Goal: Find specific page/section: Find specific page/section

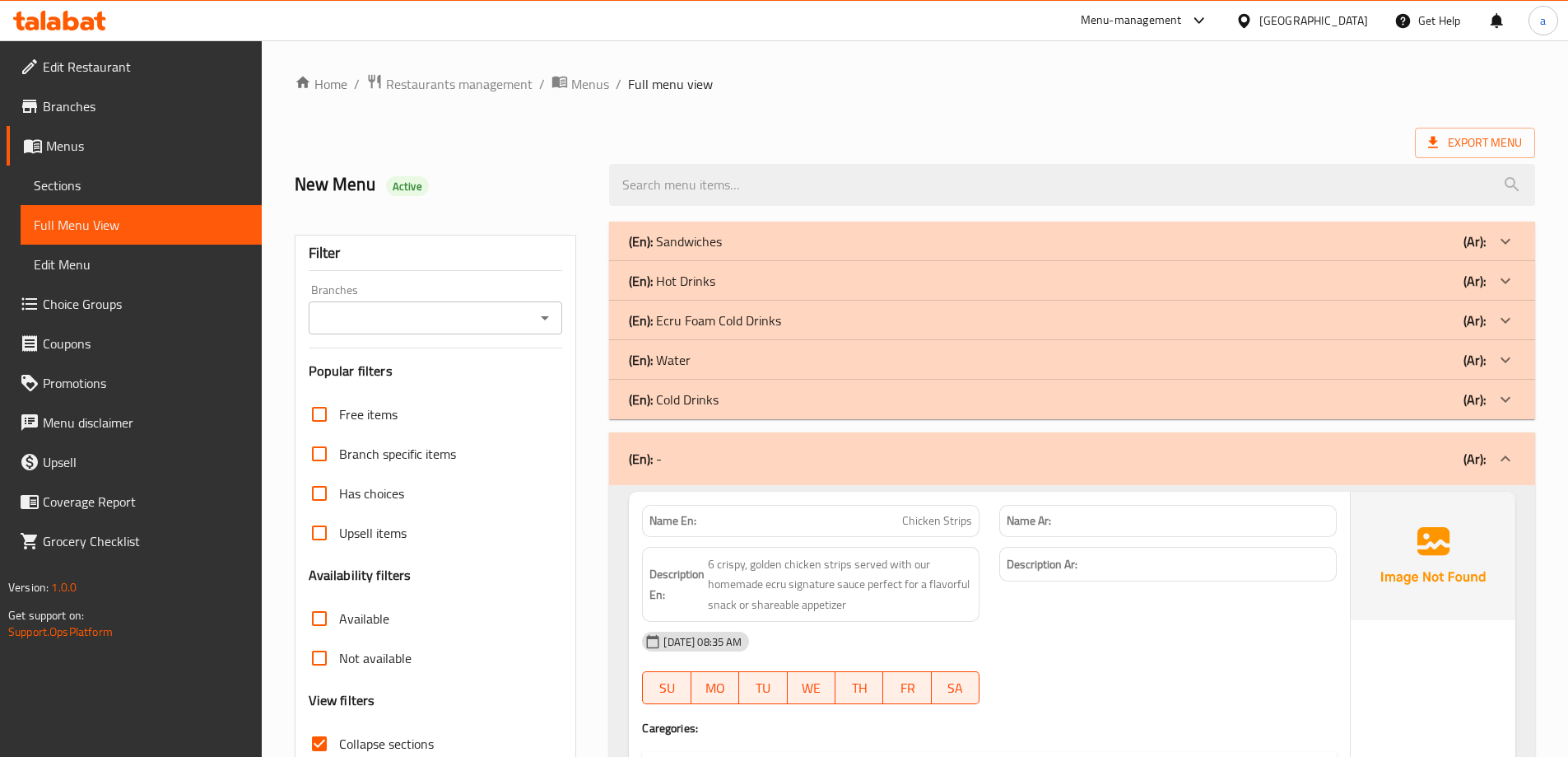
click at [747, 237] on div "(En): Sandwiches (Ar):" at bounding box center [1058, 241] width 858 height 20
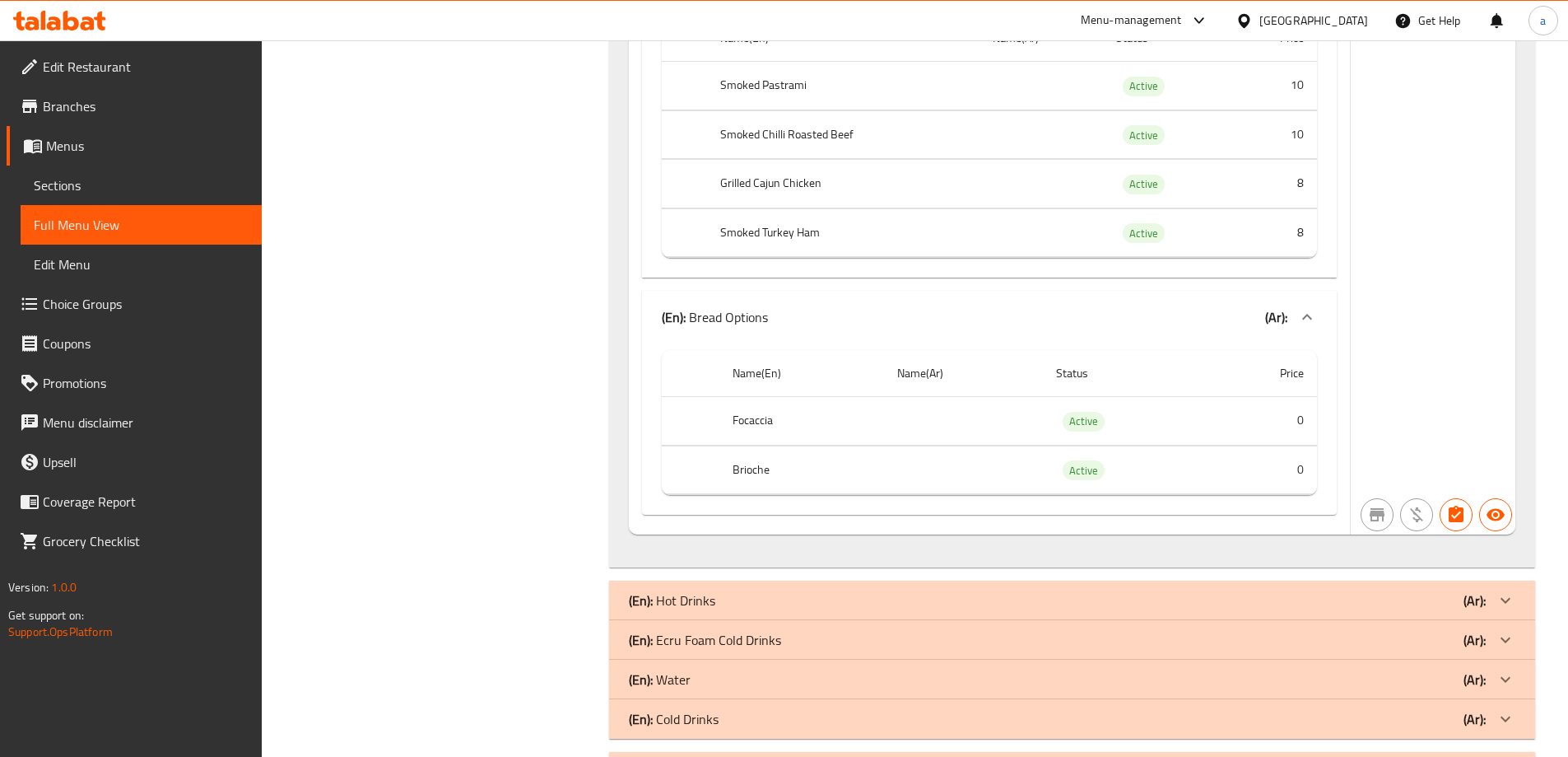
scroll to position [20595, 0]
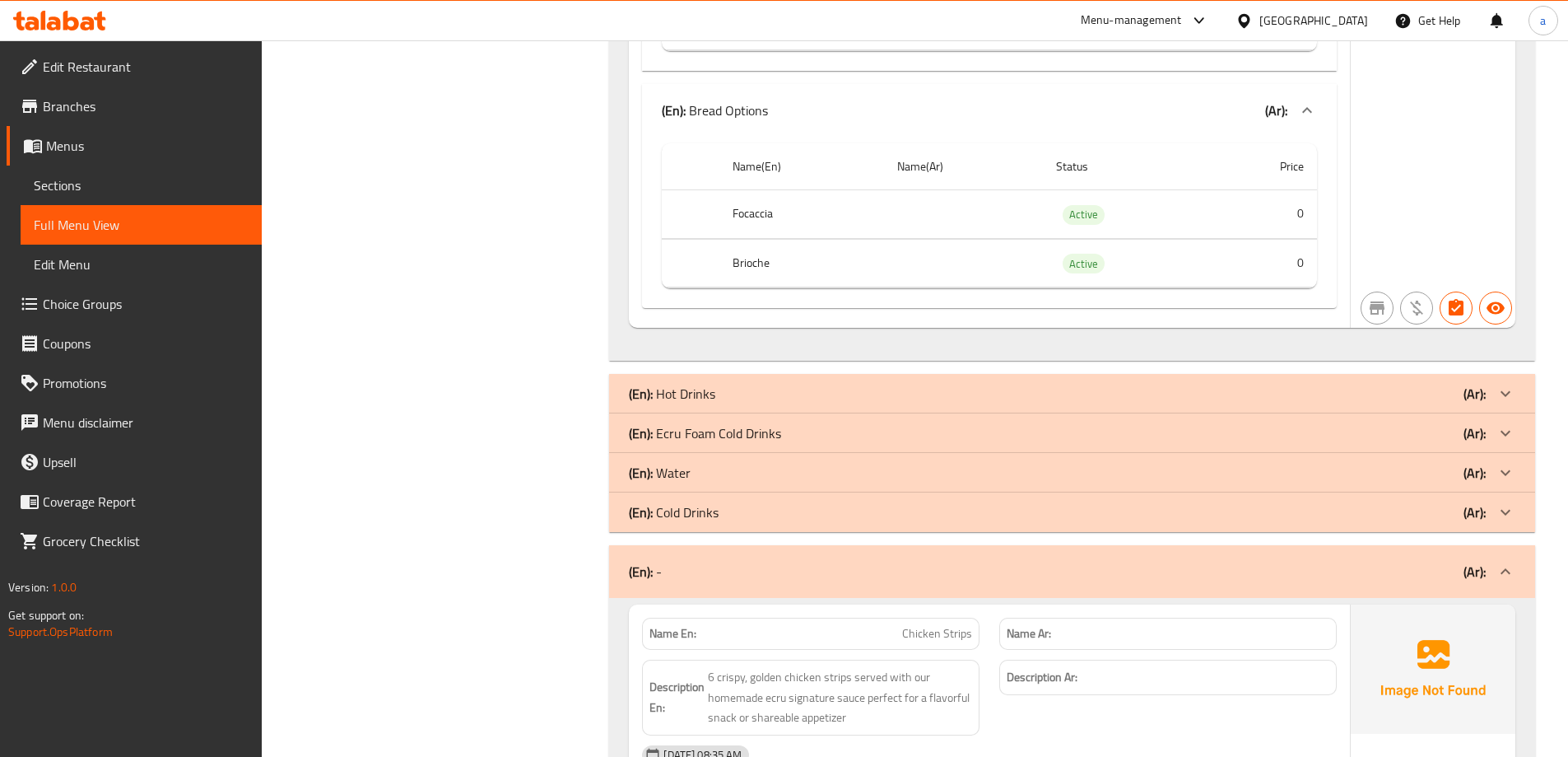
click at [902, 404] on div "(En): Hot Drinks (Ar):" at bounding box center [1058, 393] width 858 height 20
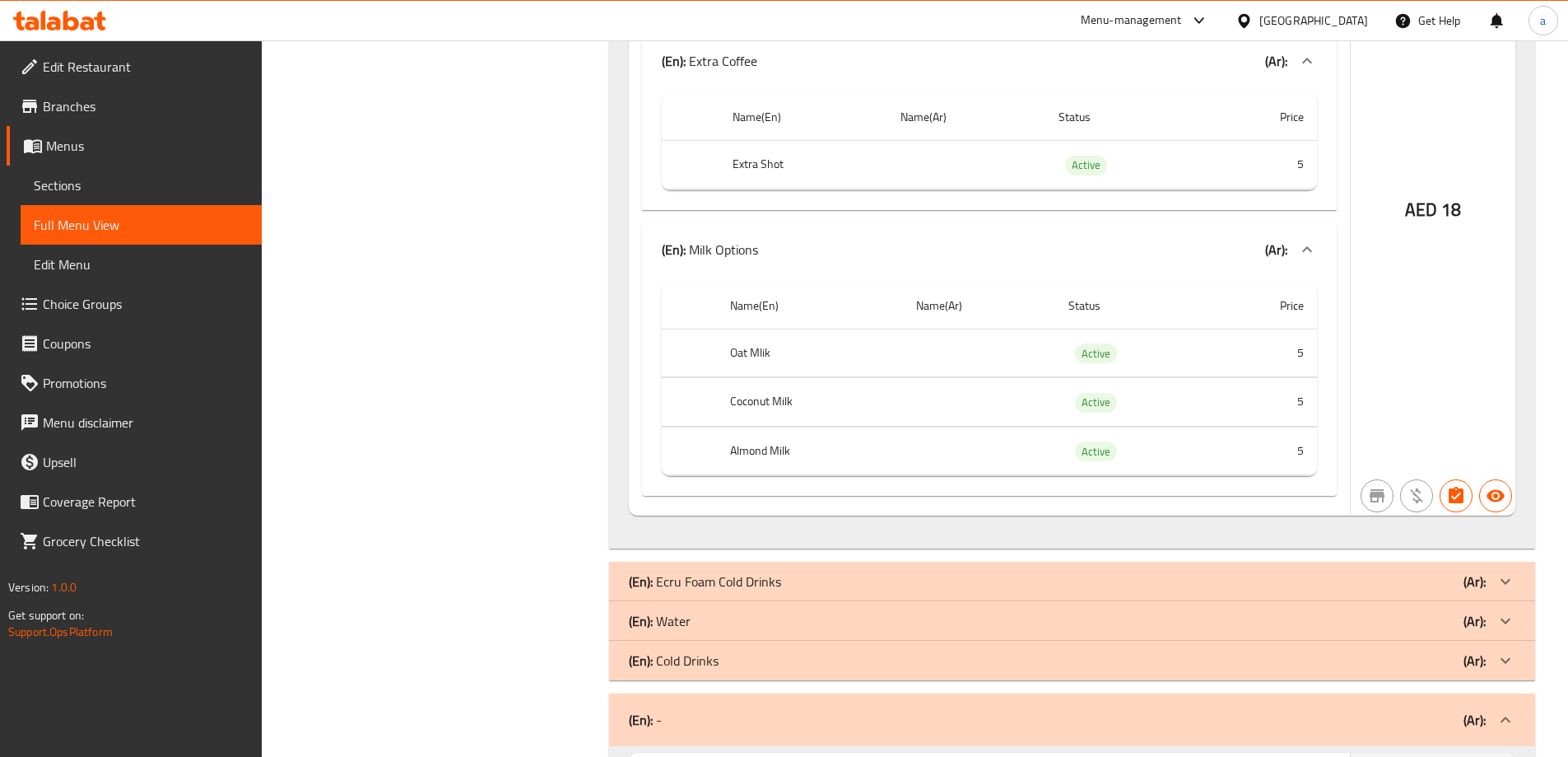
scroll to position [25290, 0]
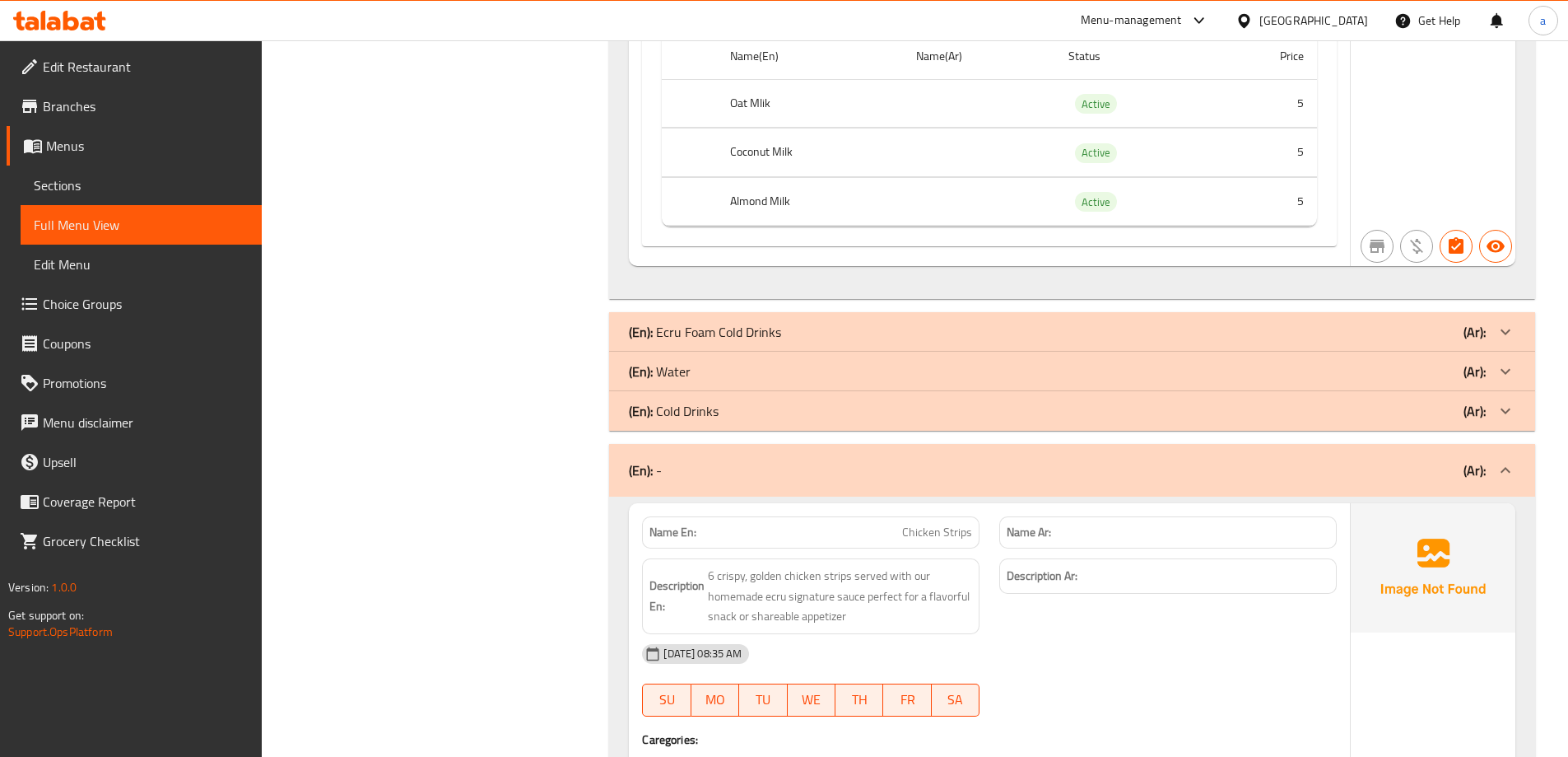
click at [904, 341] on div "(En): Ecru Foam Cold Drinks (Ar):" at bounding box center [1058, 332] width 858 height 20
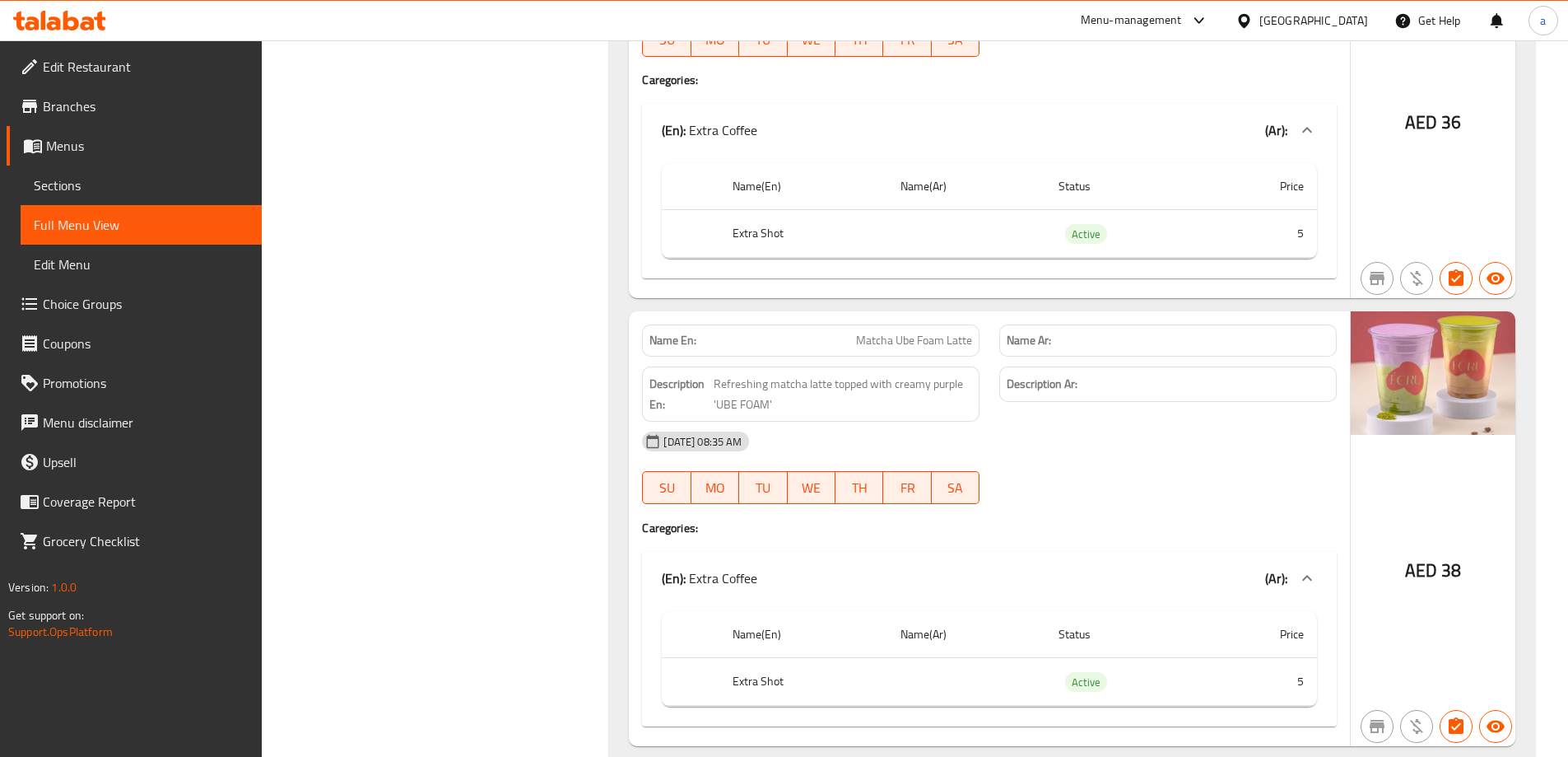
scroll to position [26443, 0]
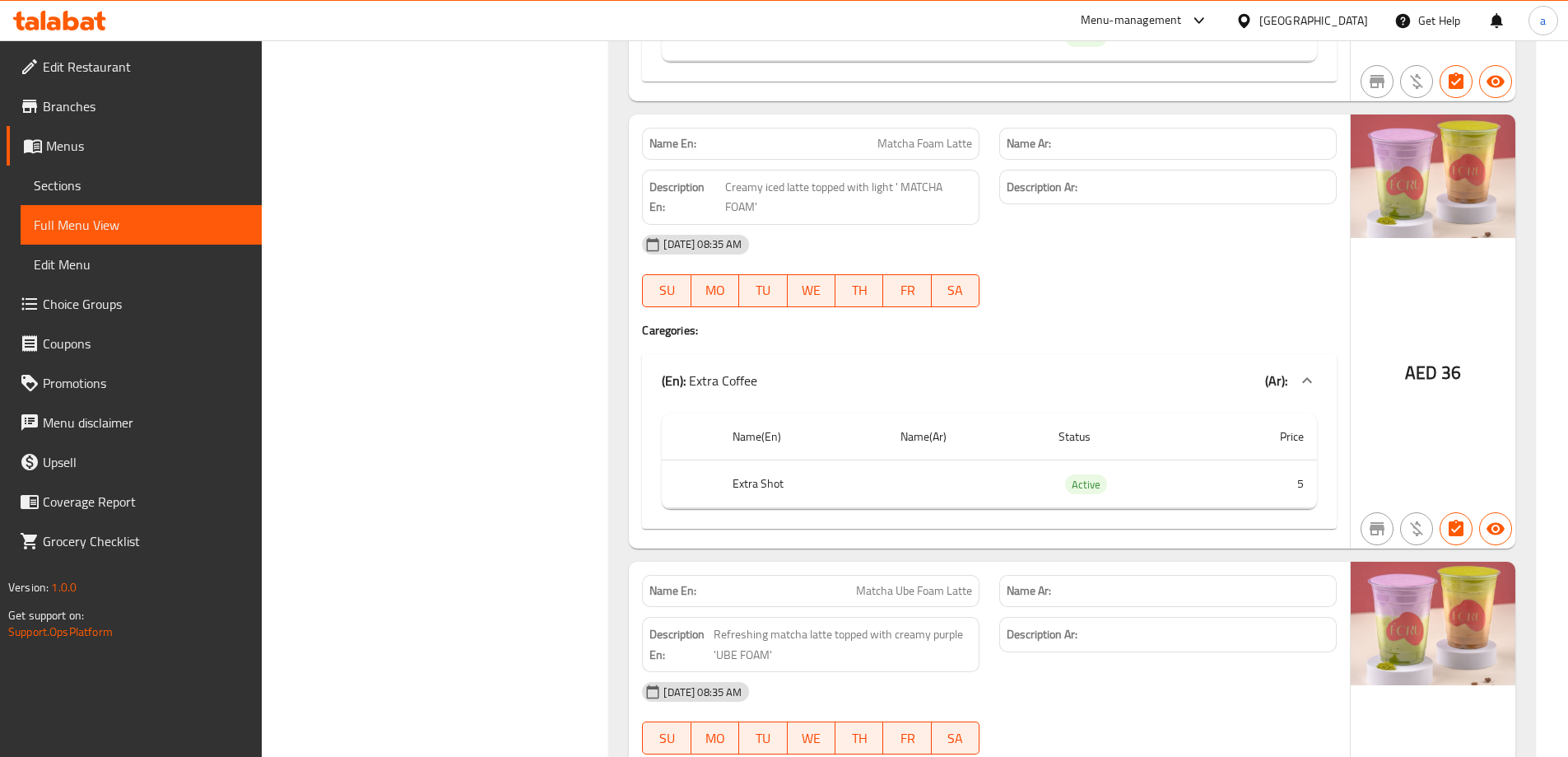
click at [1325, 10] on div "[GEOGRAPHIC_DATA]" at bounding box center [1302, 20] width 159 height 39
click at [1304, 25] on div "[GEOGRAPHIC_DATA]" at bounding box center [1313, 20] width 109 height 18
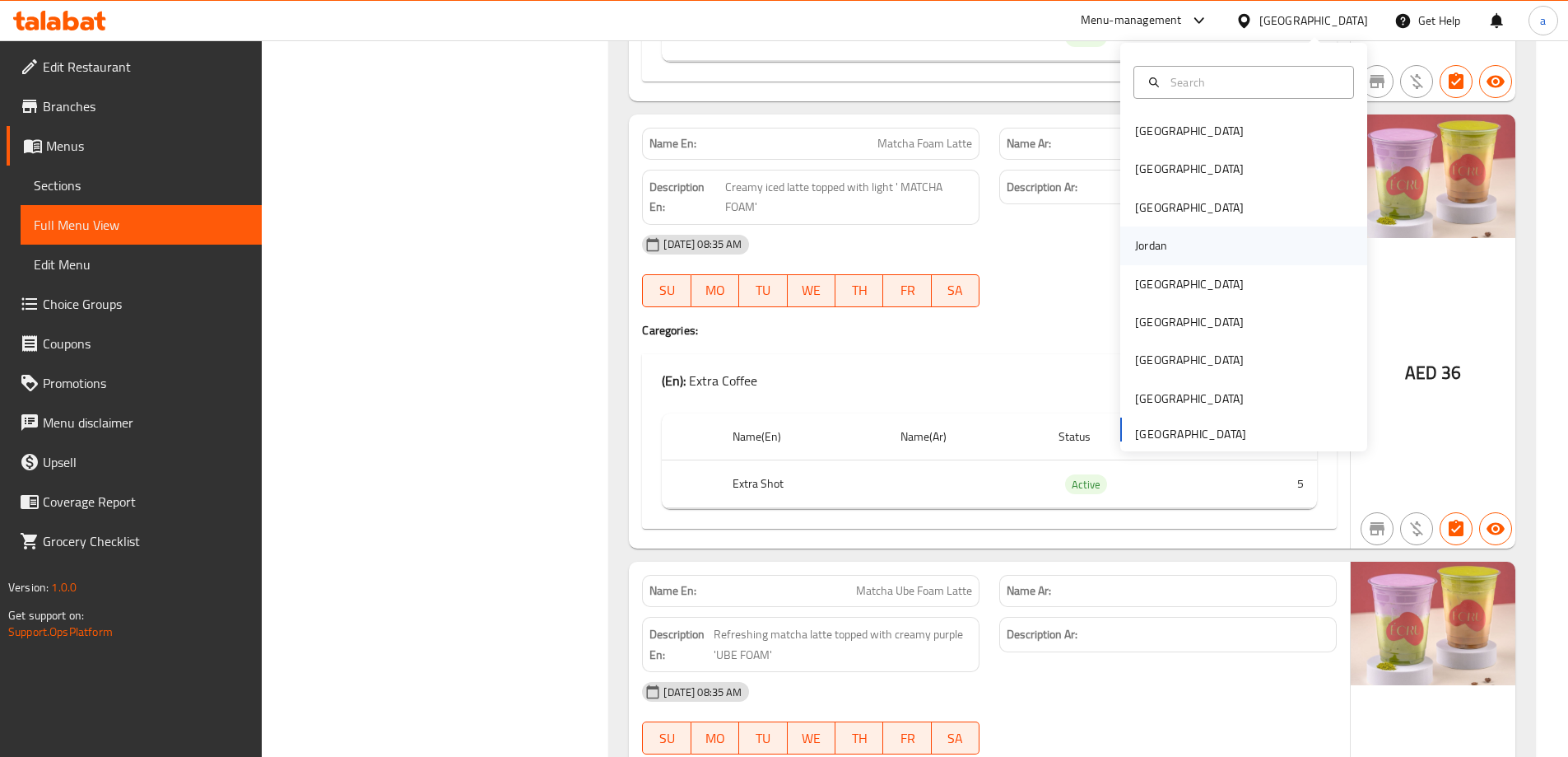
click at [1156, 257] on div "Jordan" at bounding box center [1151, 245] width 59 height 38
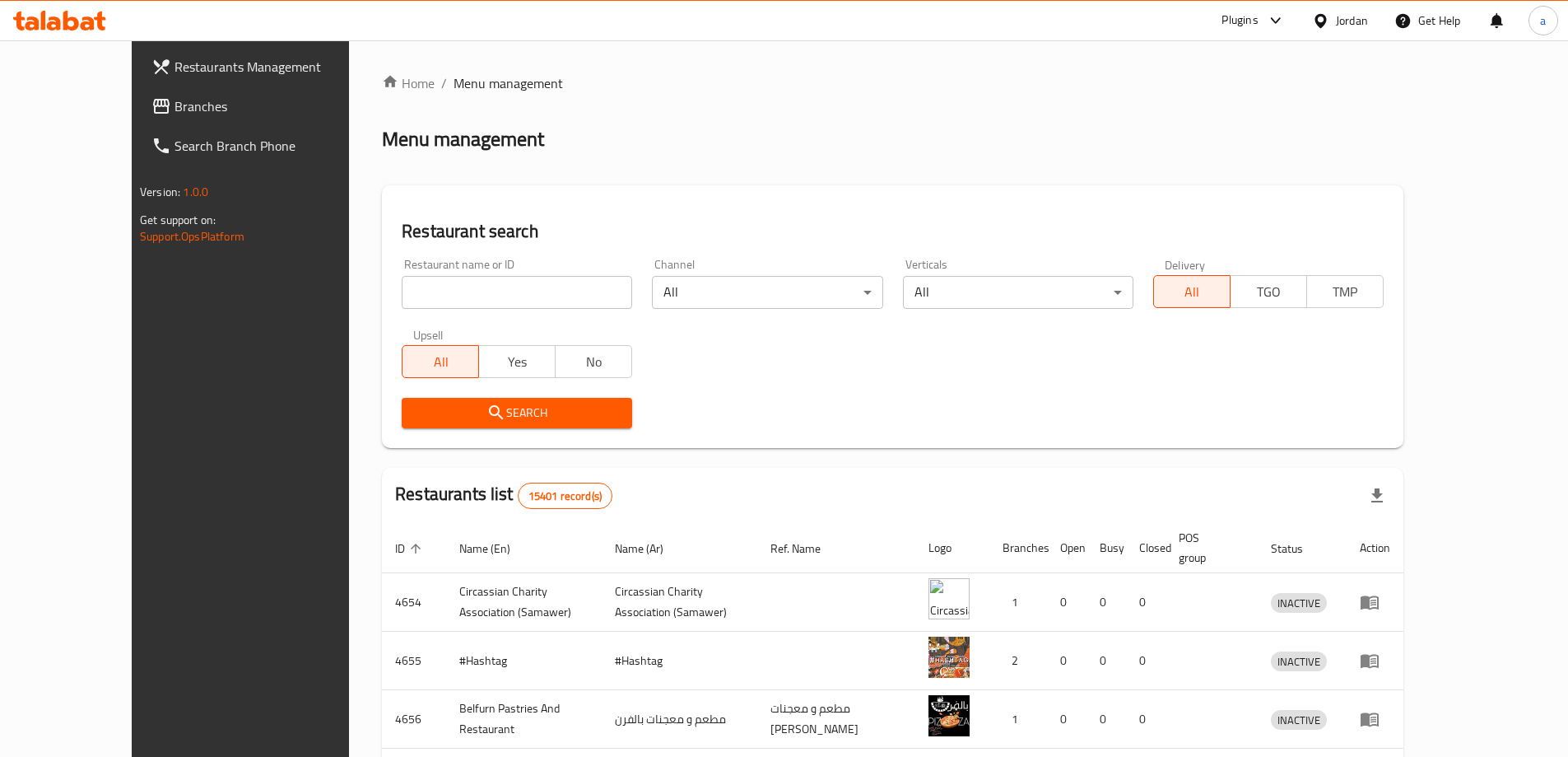
click at [138, 117] on link "Branches" at bounding box center [265, 106] width 255 height 39
